Goal: Navigation & Orientation: Find specific page/section

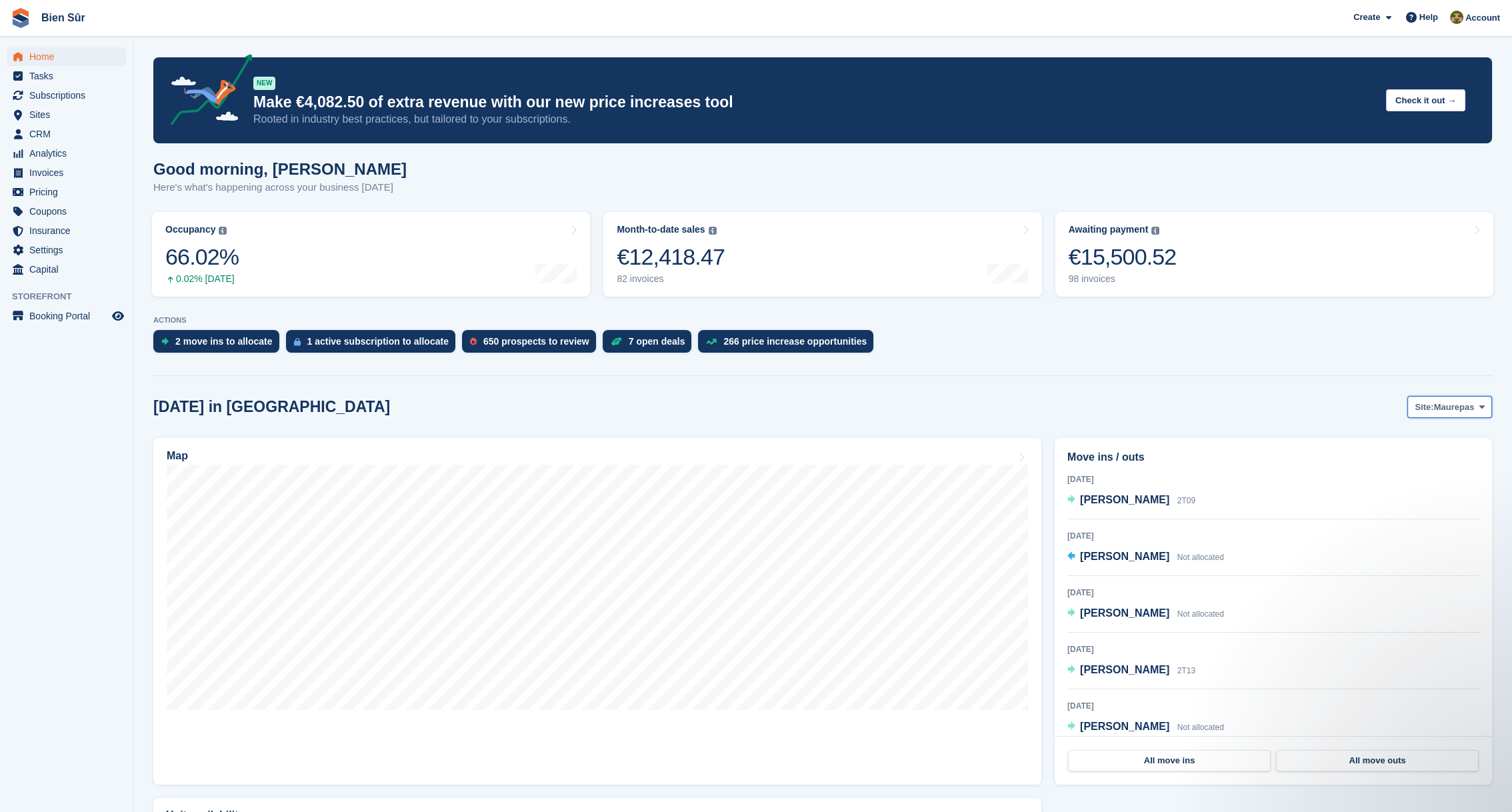
click at [1461, 402] on span "Maurepas" at bounding box center [1454, 407] width 40 height 14
click at [1356, 458] on link "Bois d'Arcy" at bounding box center [1403, 462] width 166 height 24
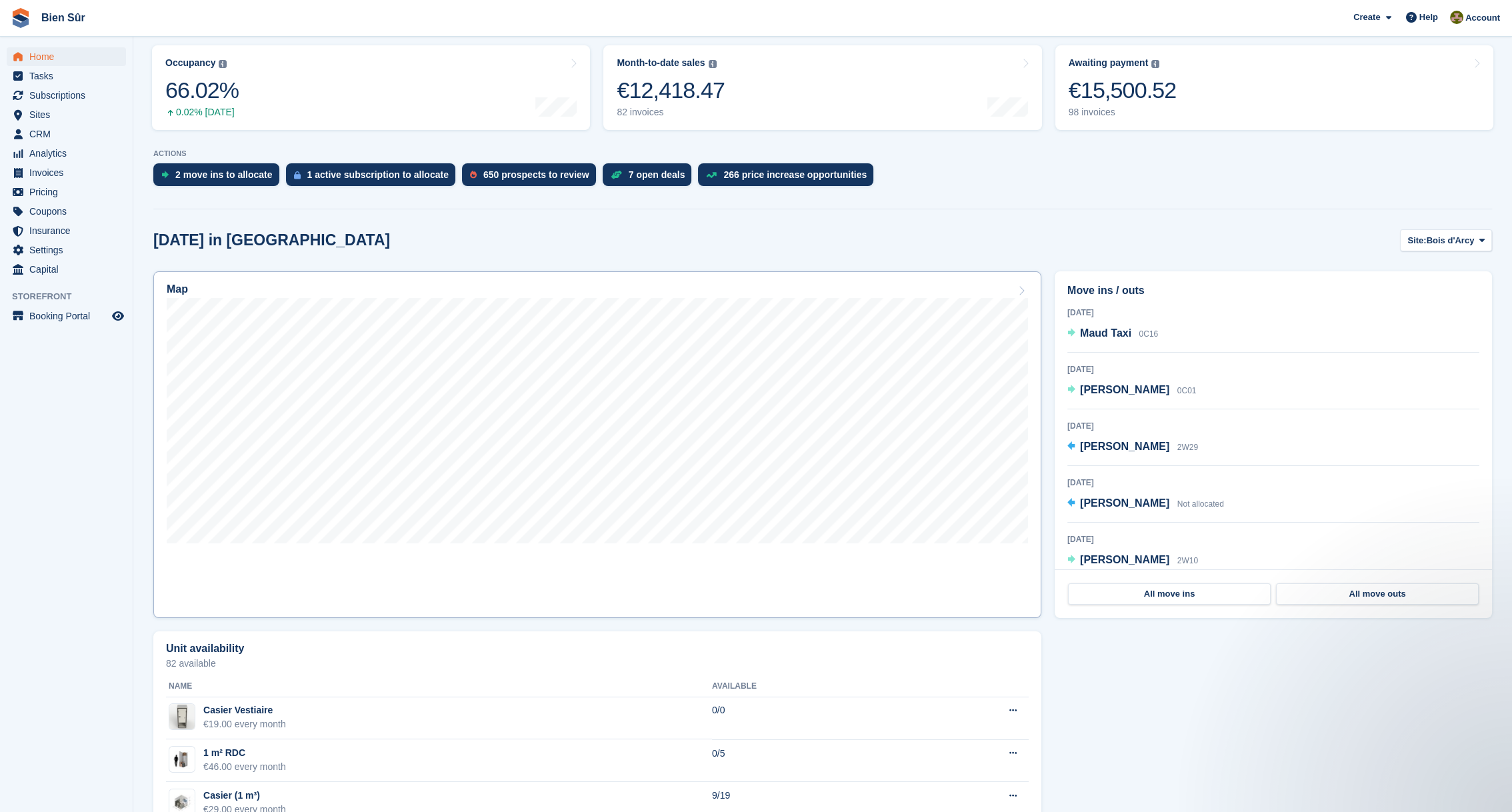
click at [920, 292] on div "Map" at bounding box center [597, 291] width 861 height 15
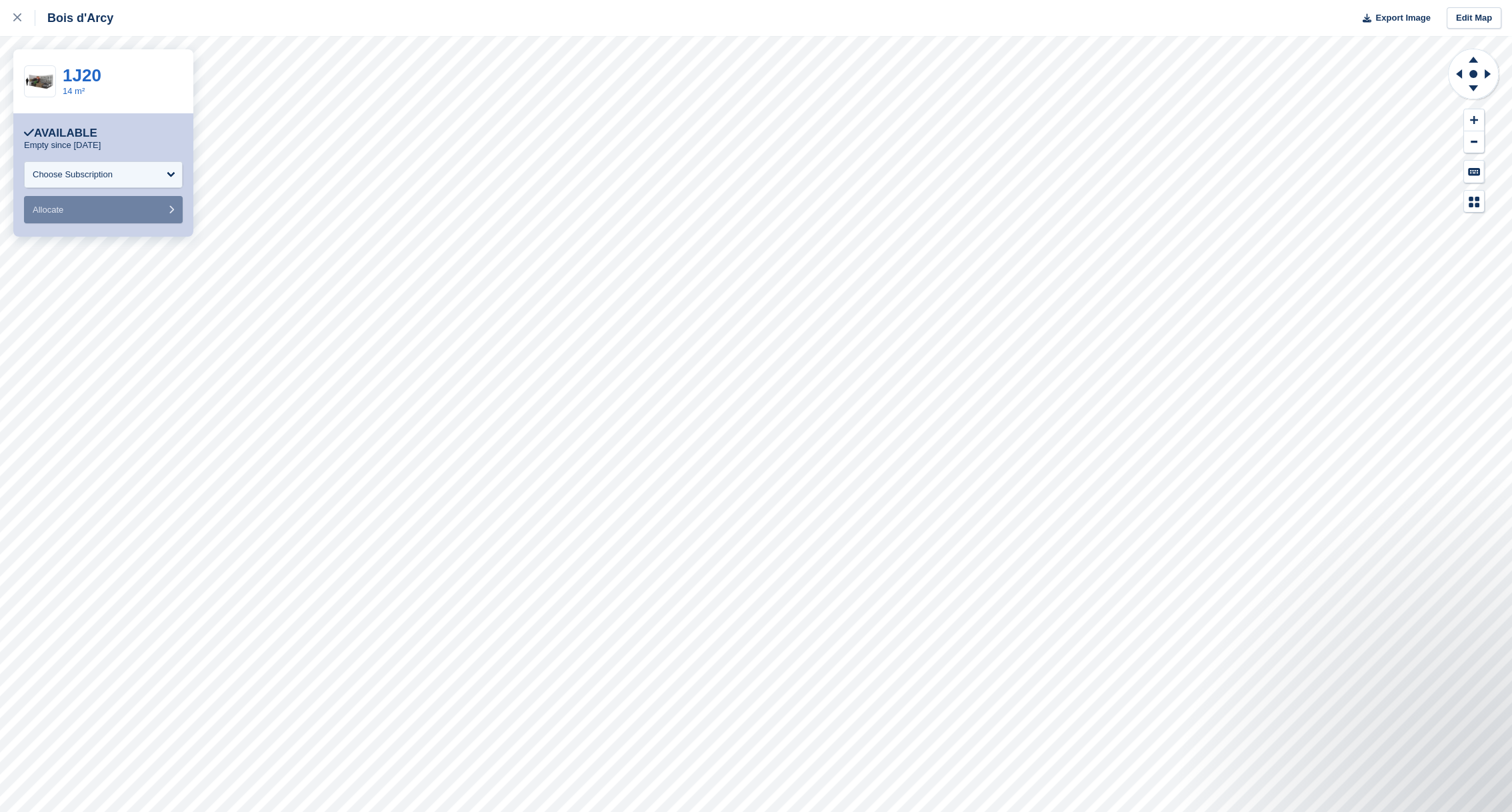
click at [296, 18] on div "Bois d'Arcy Export Image Edit Map" at bounding box center [756, 17] width 1512 height 36
click at [18, 14] on icon at bounding box center [17, 17] width 8 height 8
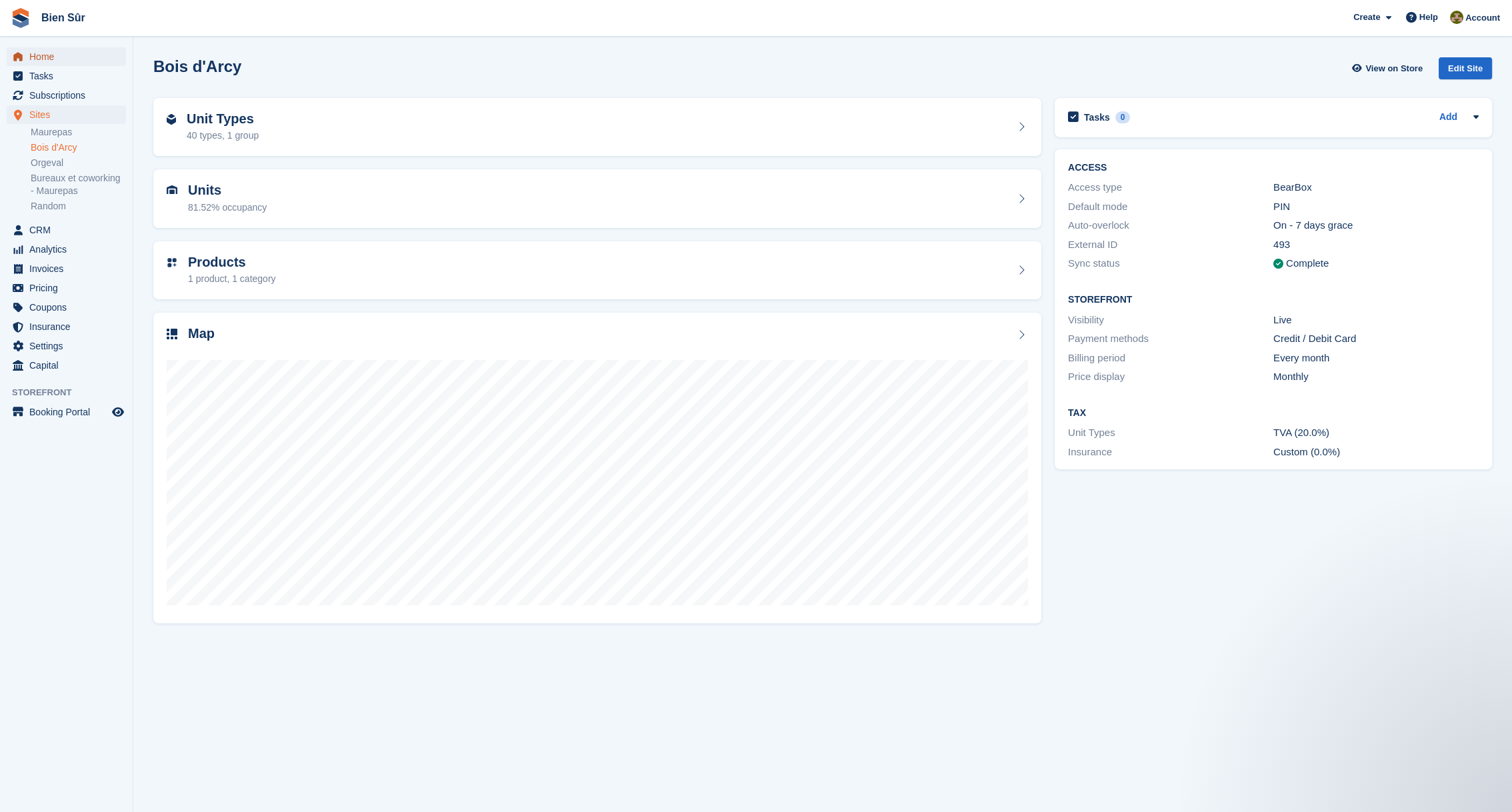
click at [59, 57] on span "Home" at bounding box center [69, 57] width 80 height 18
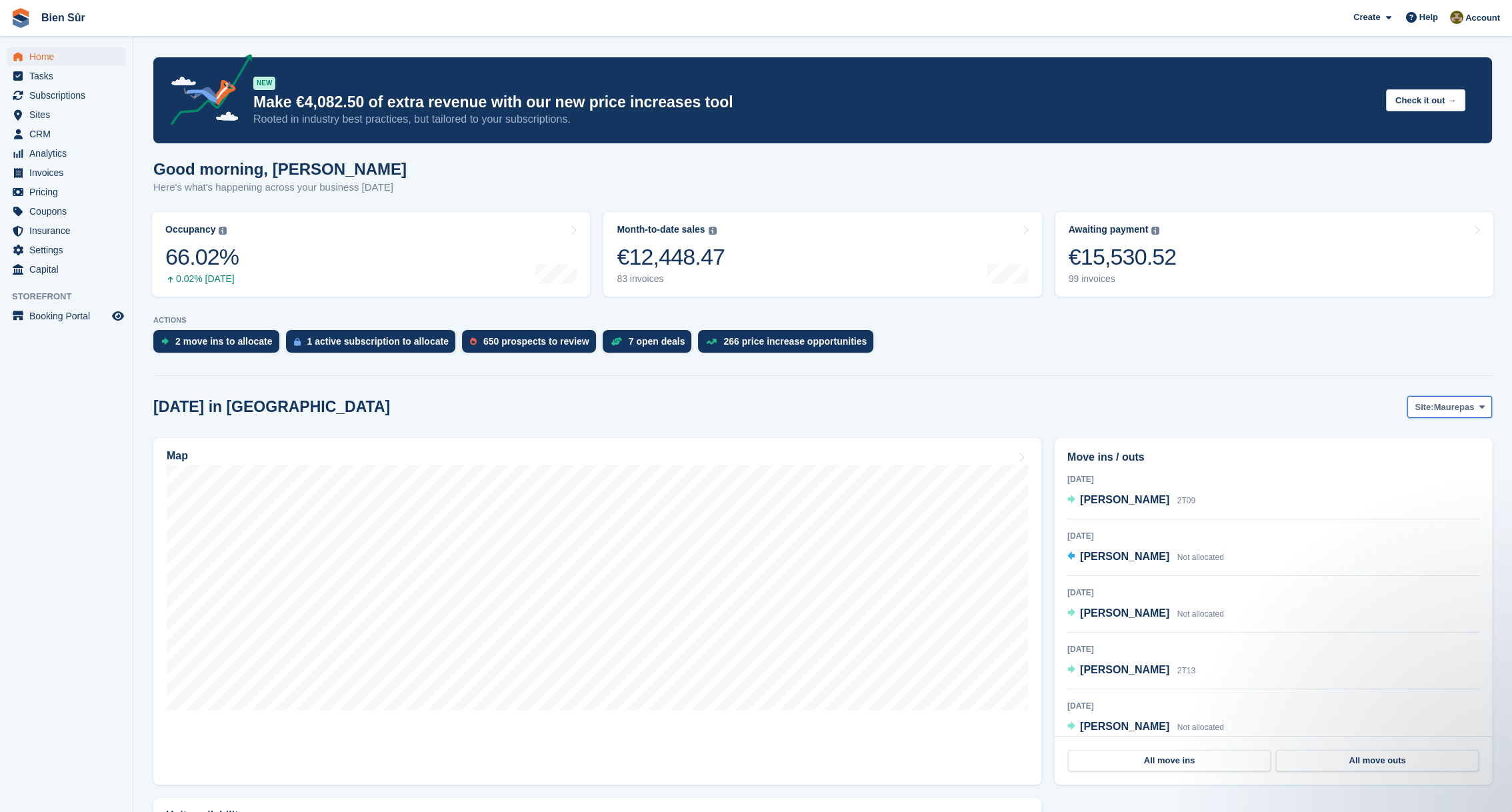
click at [1438, 406] on span "Maurepas" at bounding box center [1454, 407] width 40 height 14
click at [1360, 480] on link "Orgeval" at bounding box center [1403, 487] width 166 height 24
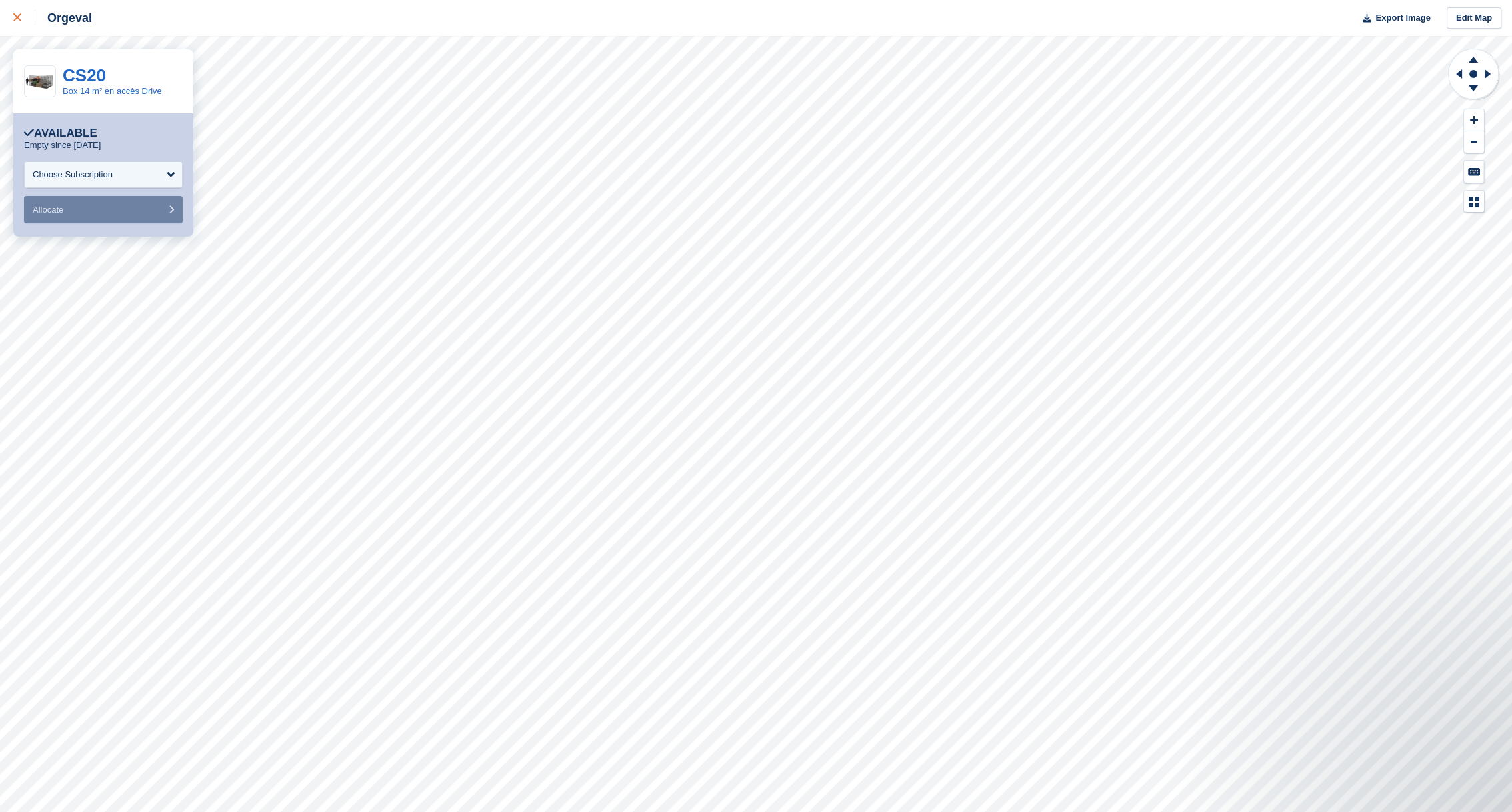
click at [15, 16] on icon at bounding box center [17, 17] width 8 height 8
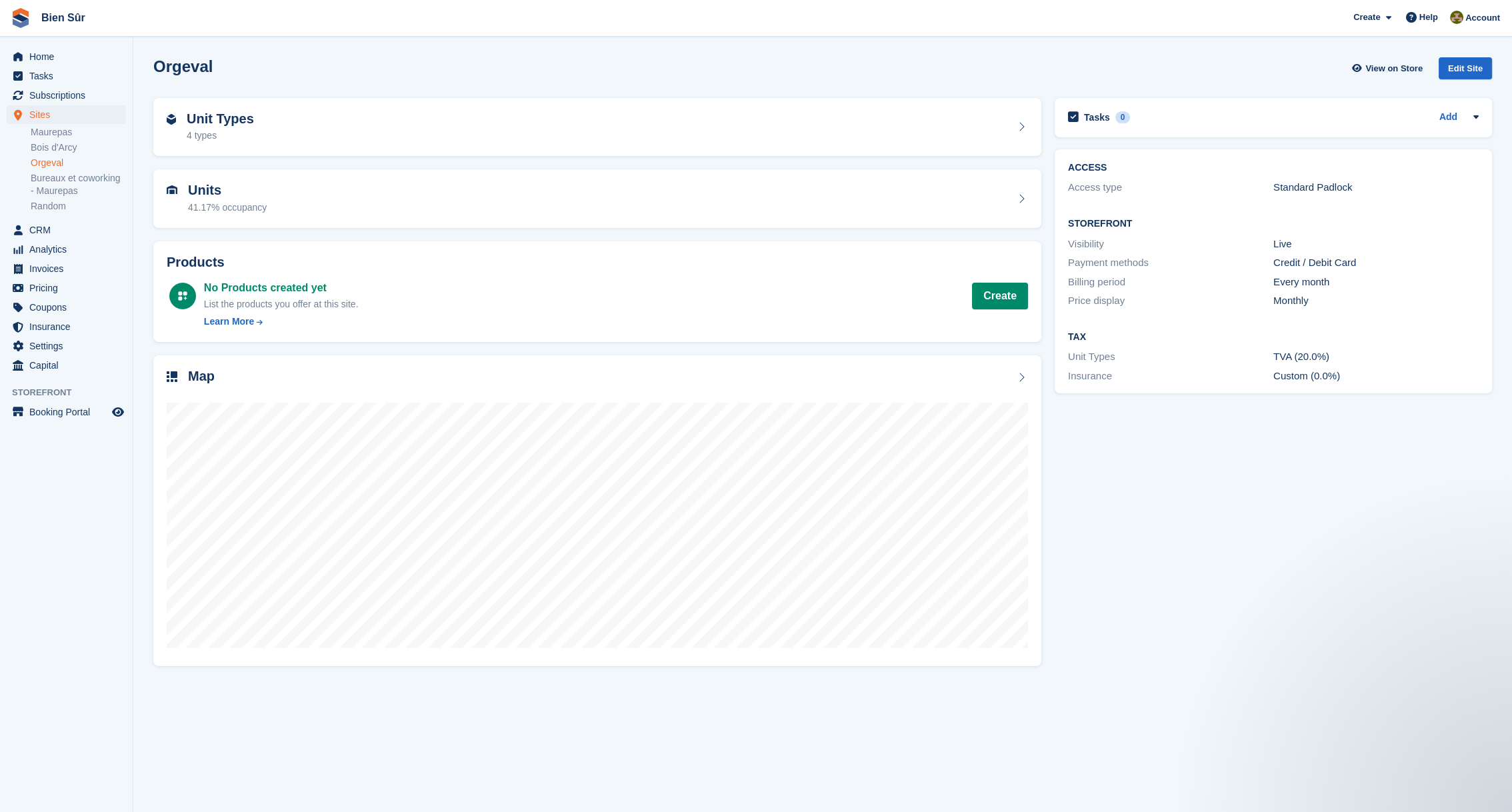
click at [624, 60] on div "Orgeval View on Store Edit Site" at bounding box center [823, 69] width 1339 height 22
click at [55, 151] on link "Bois d'Arcy" at bounding box center [79, 147] width 95 height 13
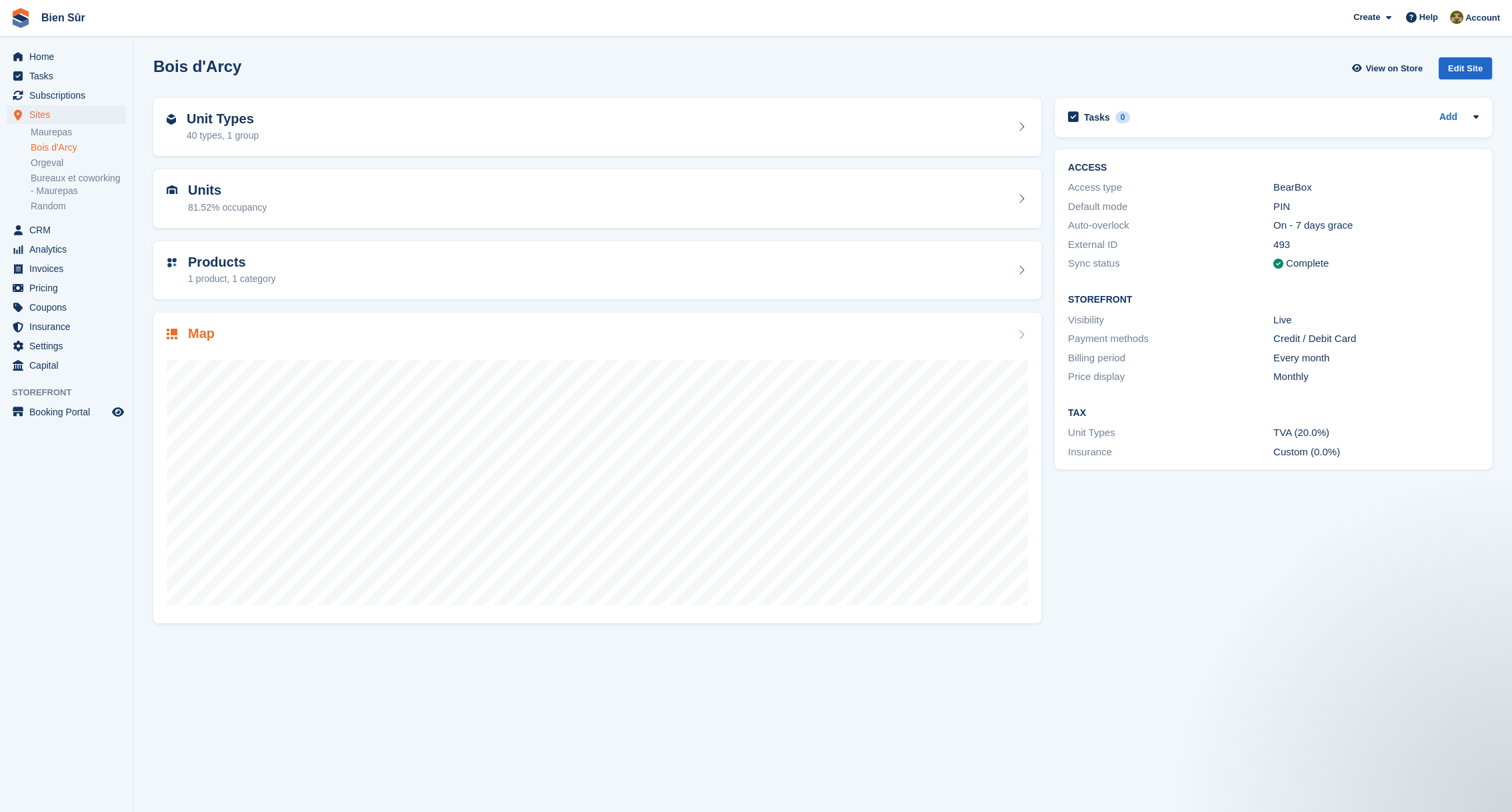
click at [667, 334] on div "Map" at bounding box center [597, 335] width 861 height 18
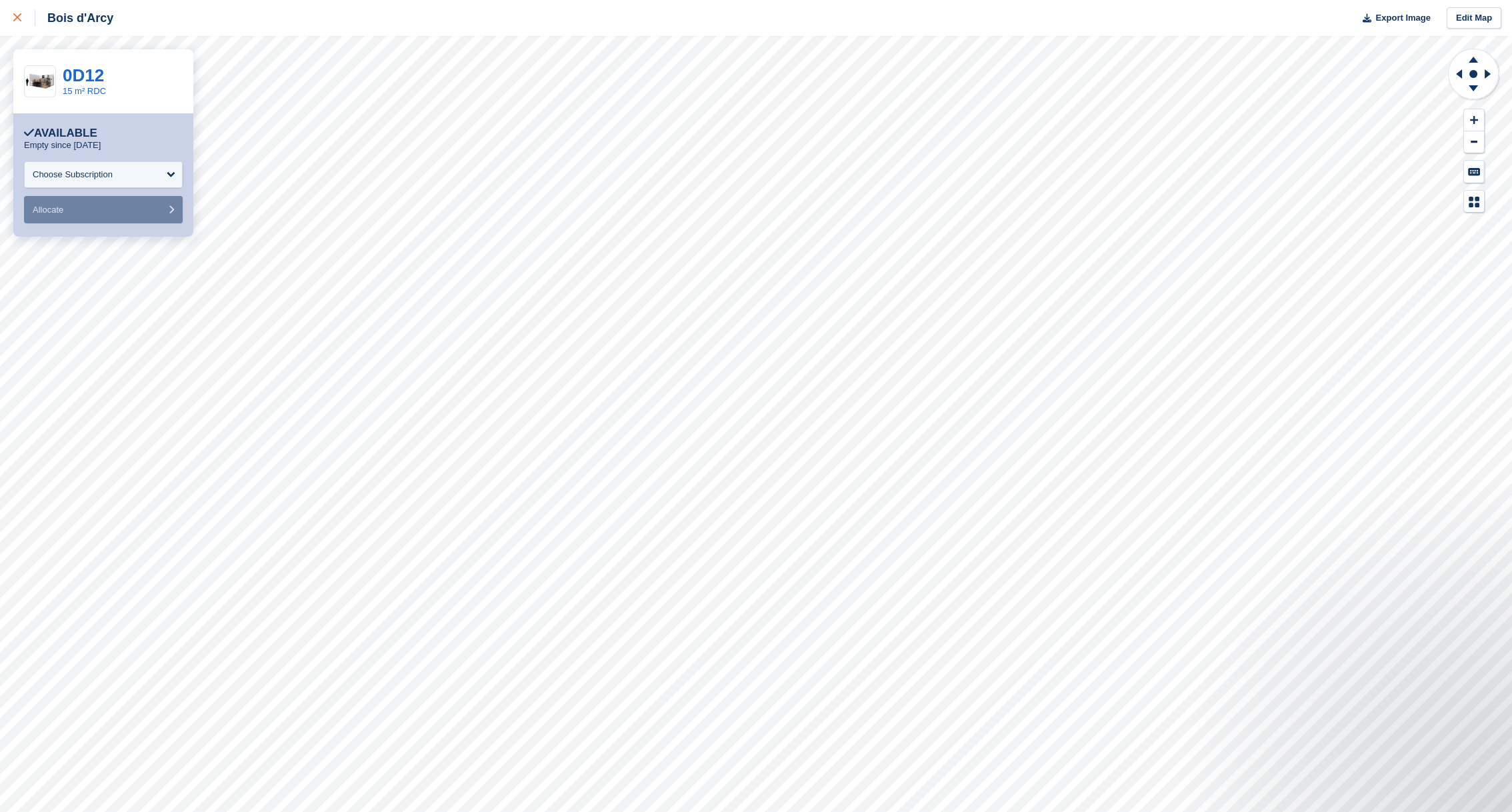
click at [19, 16] on icon at bounding box center [17, 17] width 8 height 8
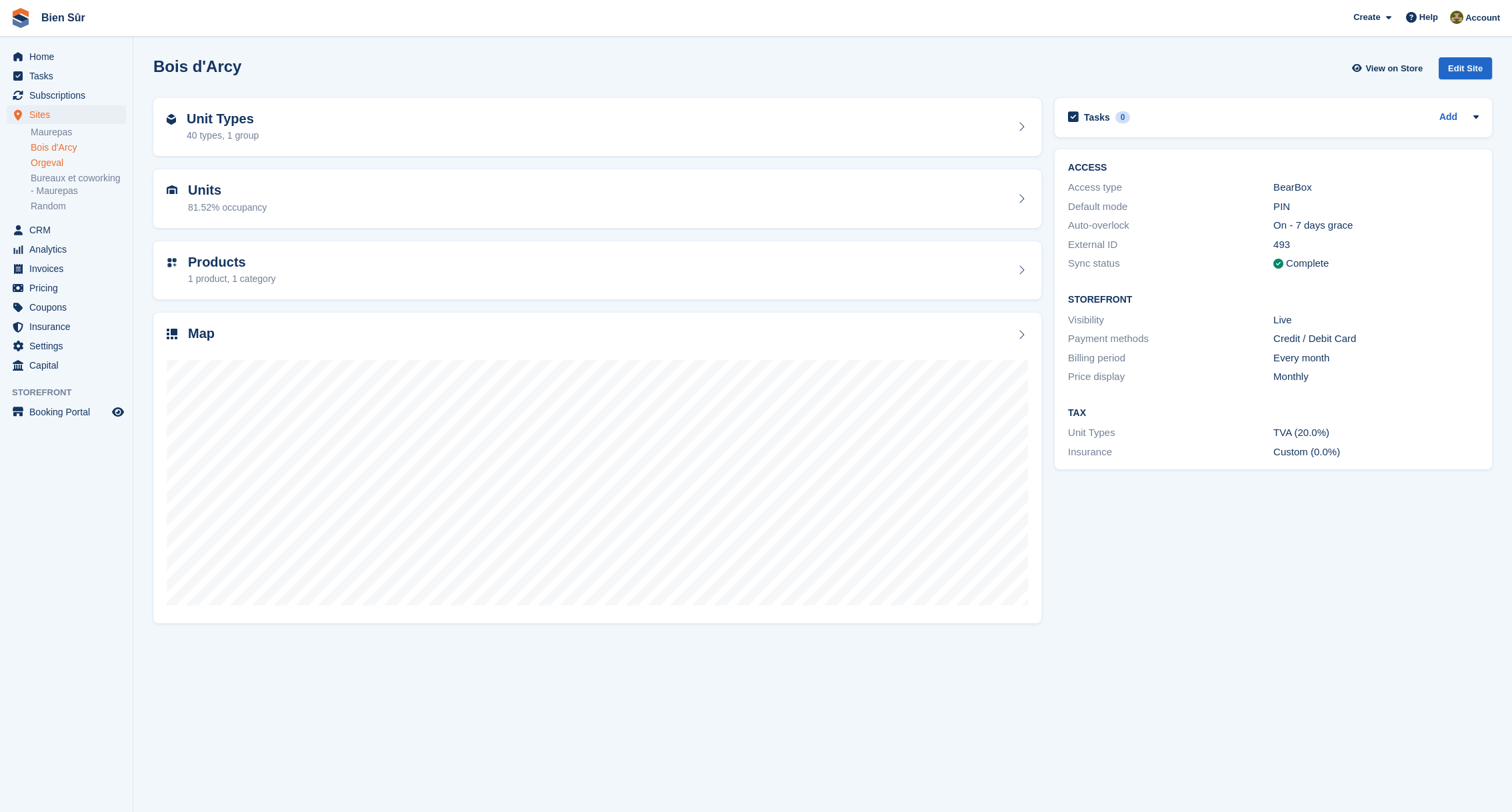
click at [55, 164] on link "Orgeval" at bounding box center [79, 163] width 95 height 13
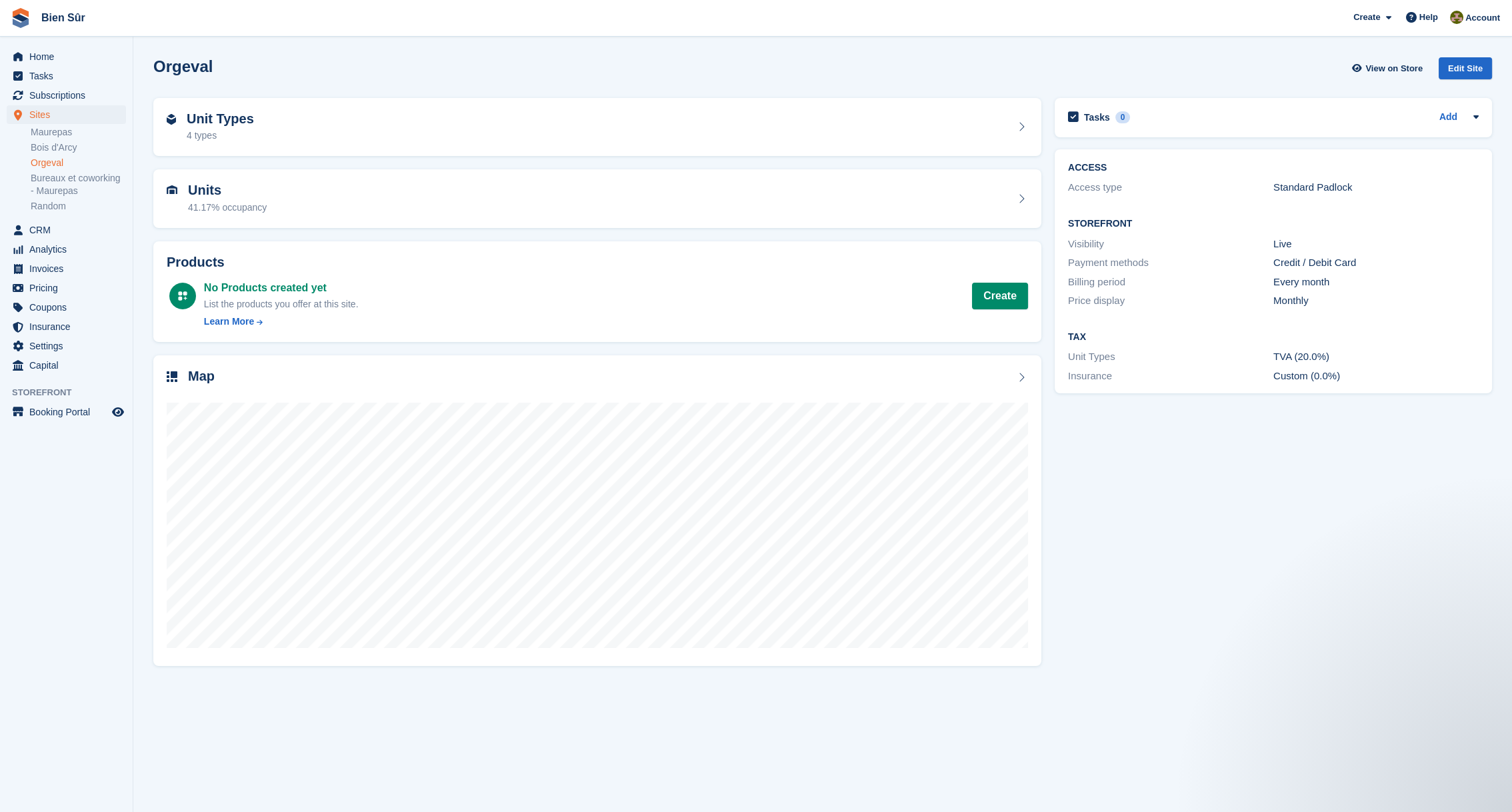
click at [1228, 590] on div "Tasks 0 Add No tasks related to Orgeval ACCESS Access type Standard Padlock Sto…" at bounding box center [1273, 382] width 450 height 580
click at [1193, 567] on div "Tasks 0 Add No tasks related to Orgeval ACCESS Access type Standard Padlock Sto…" at bounding box center [1273, 382] width 450 height 580
click at [1301, 500] on div "Tasks 0 Add No tasks related to Orgeval ACCESS Access type Standard Padlock Sto…" at bounding box center [1273, 382] width 450 height 580
